Goal: Transaction & Acquisition: Purchase product/service

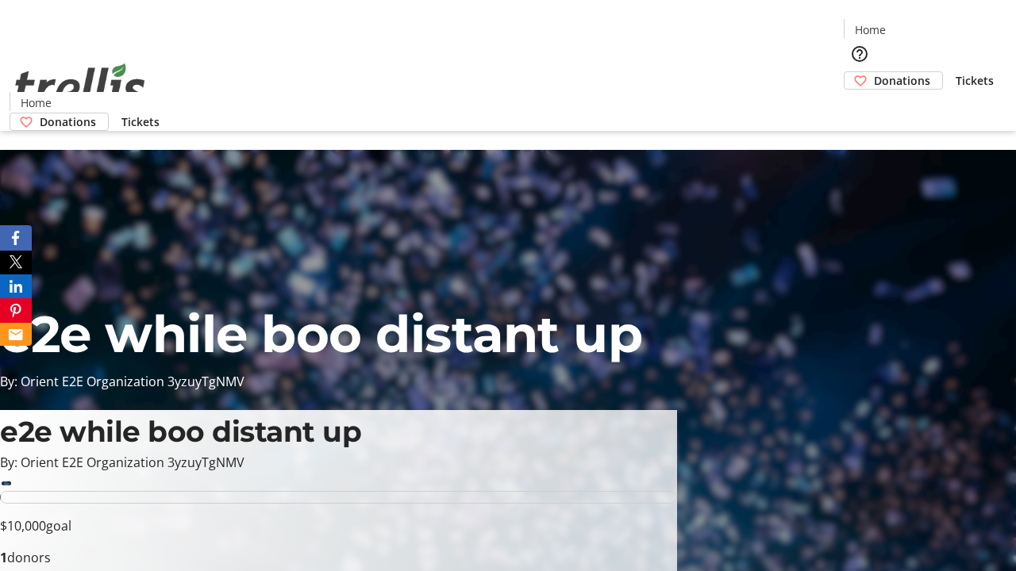
click at [874, 72] on span "Donations" at bounding box center [902, 80] width 56 height 17
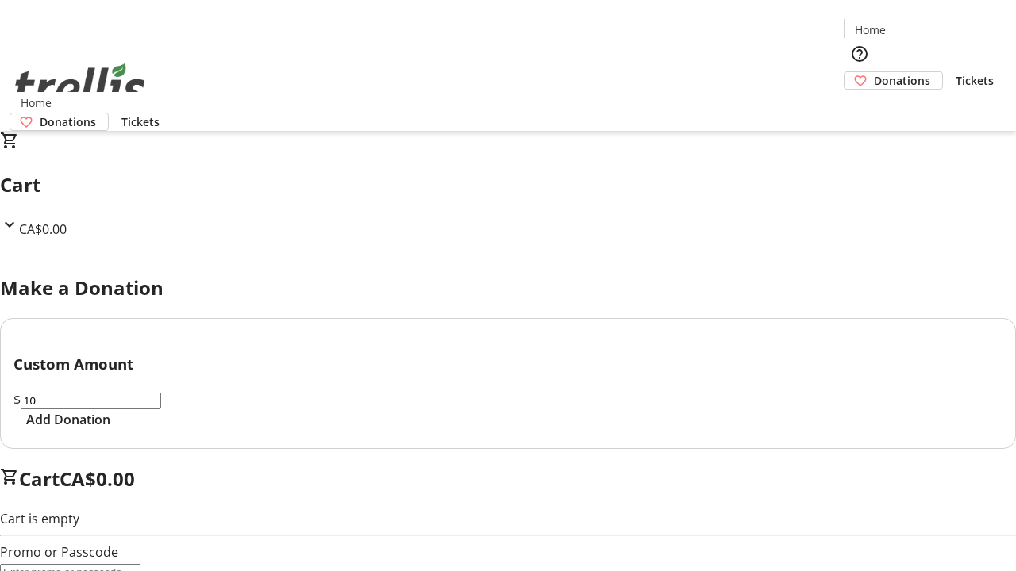
click at [110, 429] on span "Add Donation" at bounding box center [68, 419] width 84 height 19
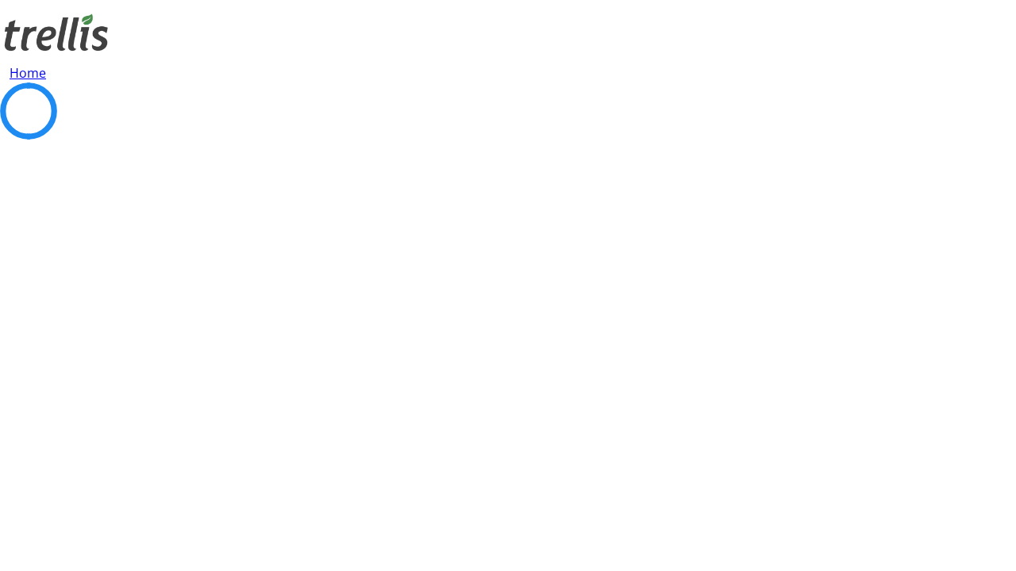
select select "CA"
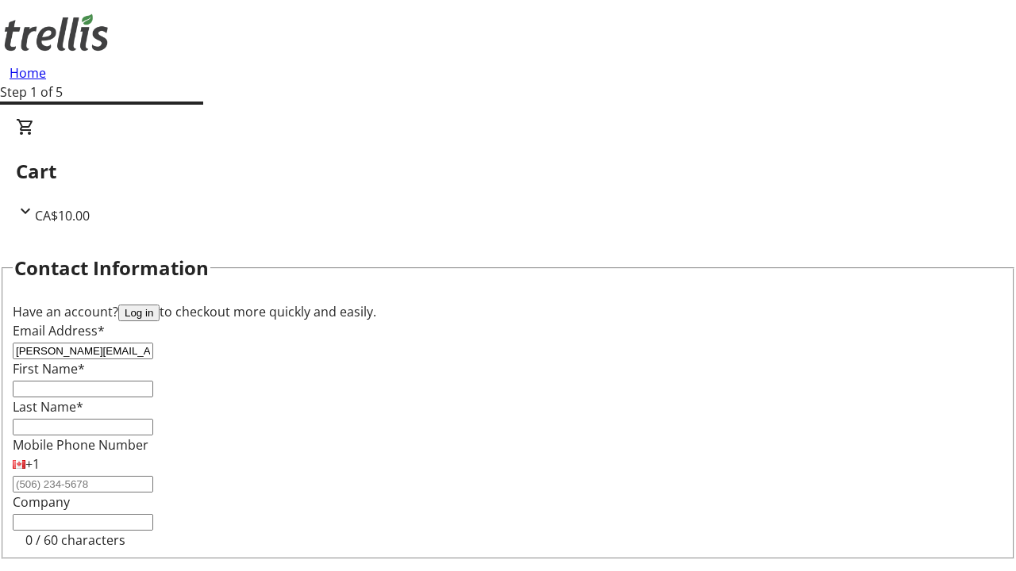
type input "[PERSON_NAME][EMAIL_ADDRESS][DOMAIN_NAME]"
type input "[PERSON_NAME]"
type input "[STREET_ADDRESS][PERSON_NAME]"
type input "Kelowna"
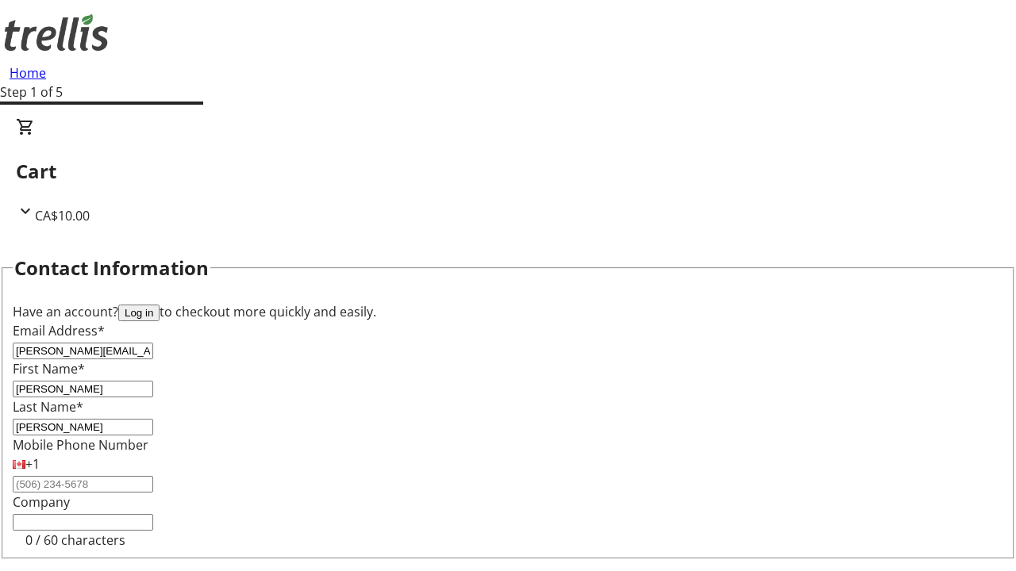
select select "BC"
type input "Kelowna"
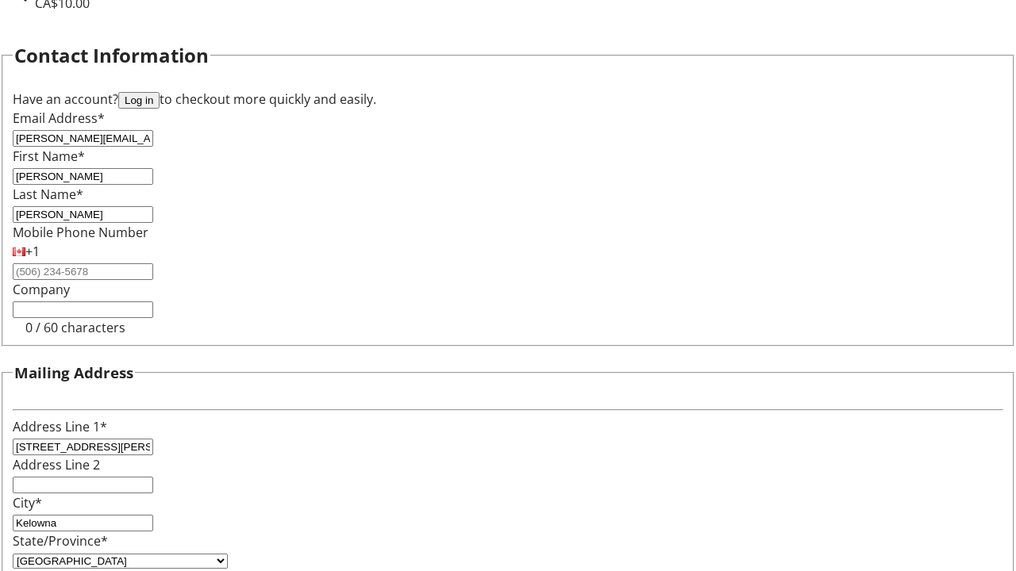
type input "V1Y 0C2"
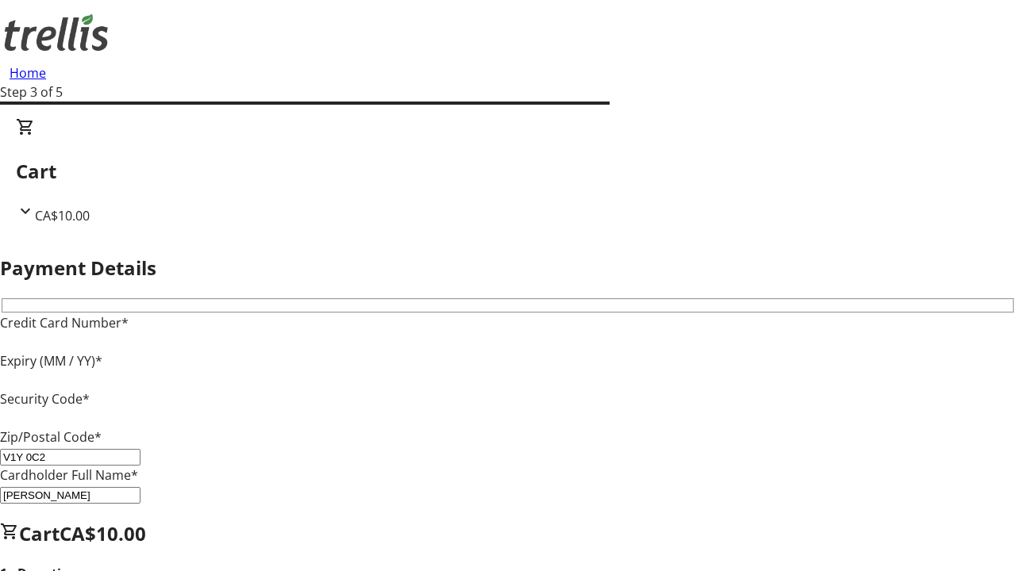
type input "V1Y 0C2"
